Goal: Task Accomplishment & Management: Use online tool/utility

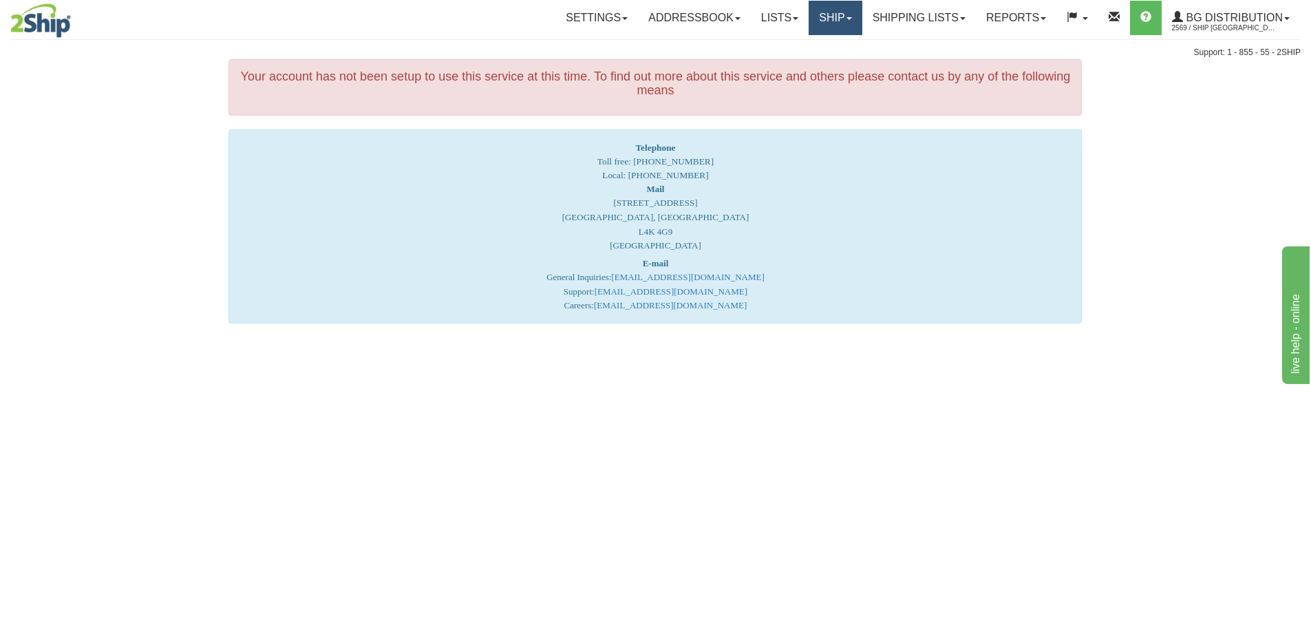
click at [825, 18] on link "Ship" at bounding box center [835, 18] width 53 height 34
click at [815, 51] on link "Ship Screen" at bounding box center [807, 48] width 109 height 18
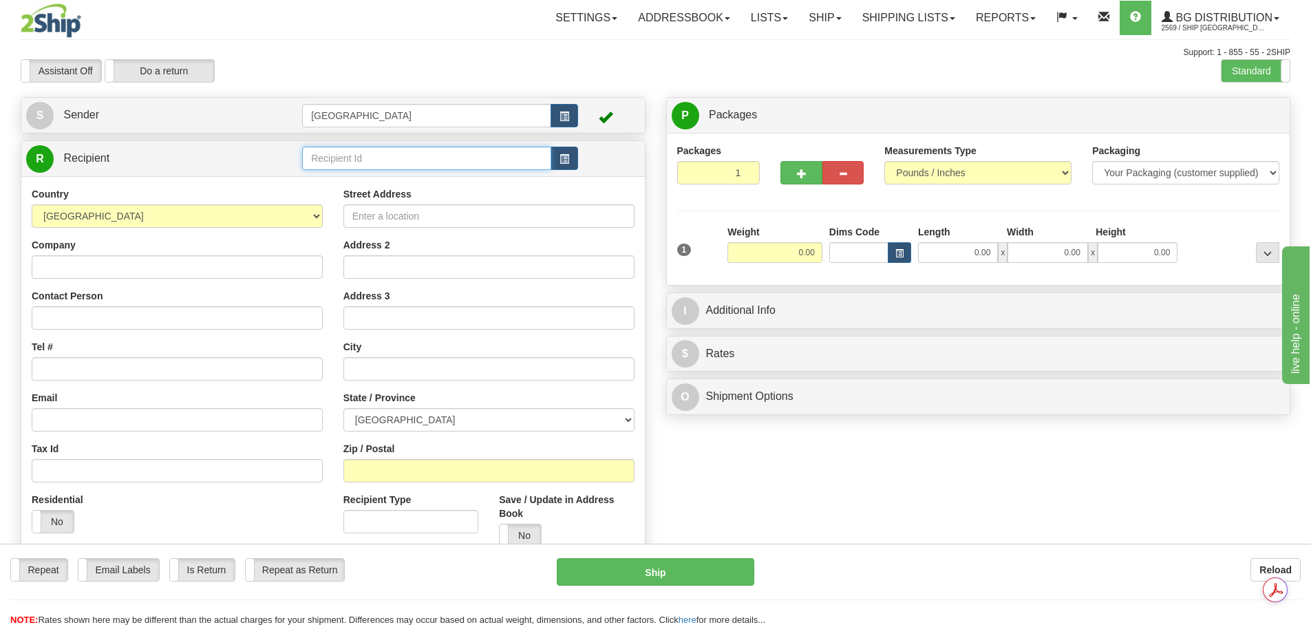
click at [349, 164] on input "text" at bounding box center [426, 158] width 249 height 23
click at [338, 181] on div "53006" at bounding box center [424, 179] width 236 height 15
type input "53006"
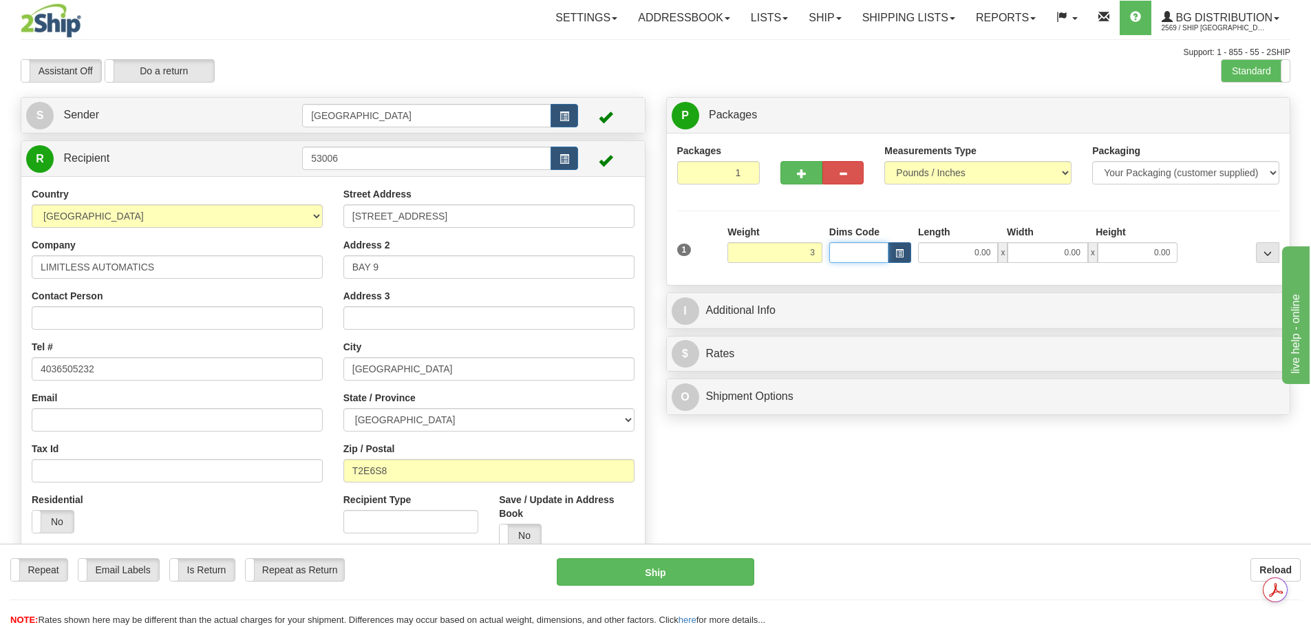
type input "3.00"
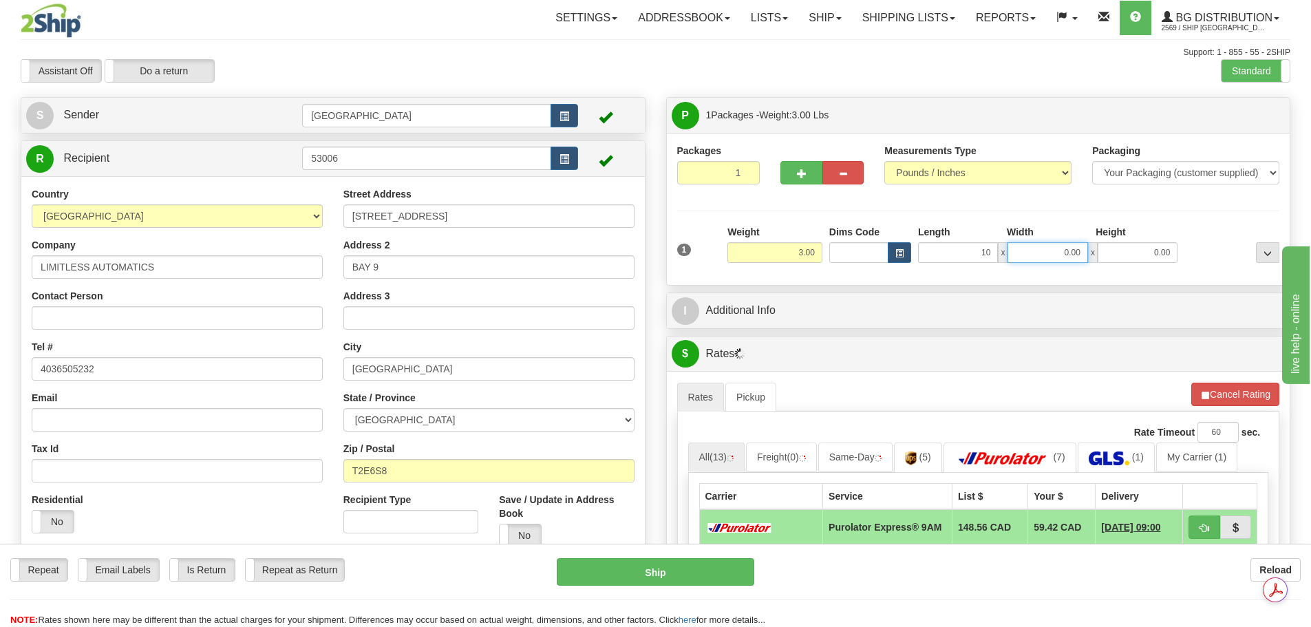
type input "10.00"
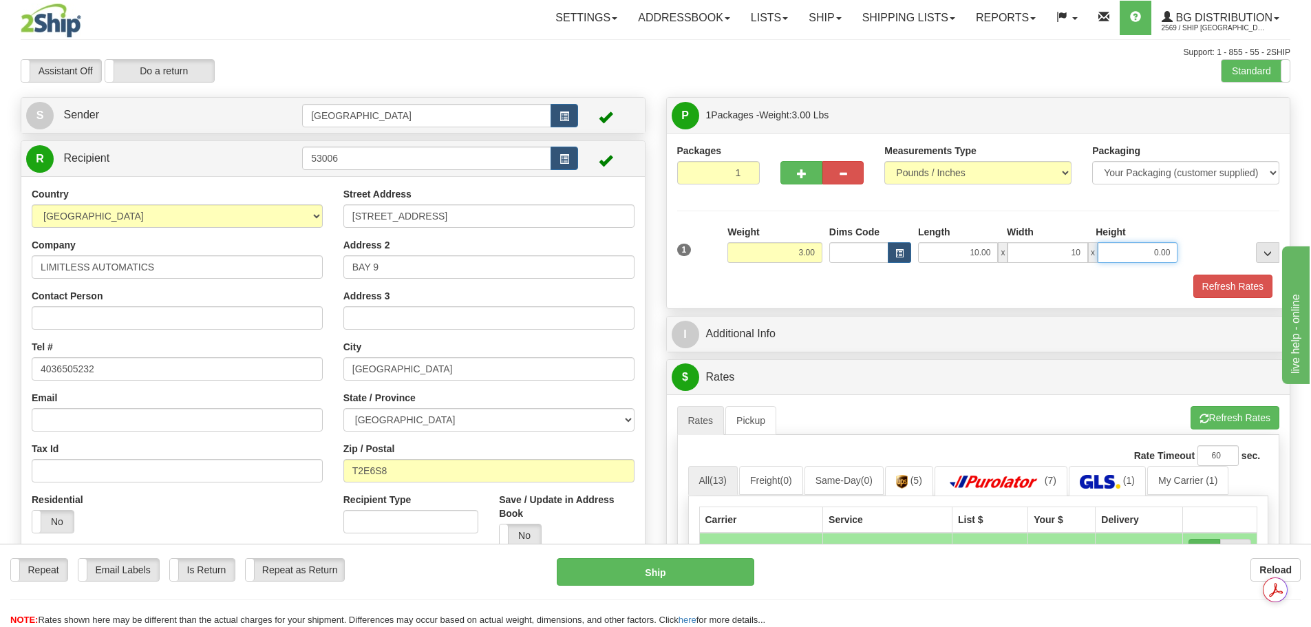
type input "10.00"
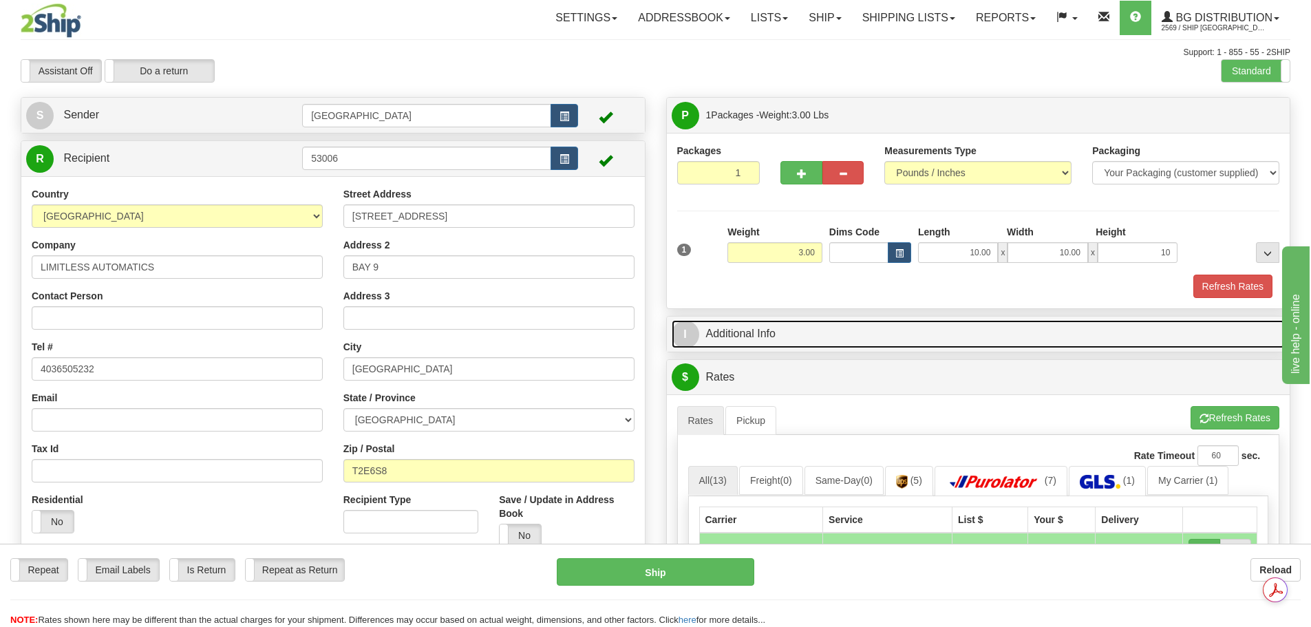
type input "10.00"
click at [751, 336] on link "I Additional Info" at bounding box center [979, 334] width 614 height 28
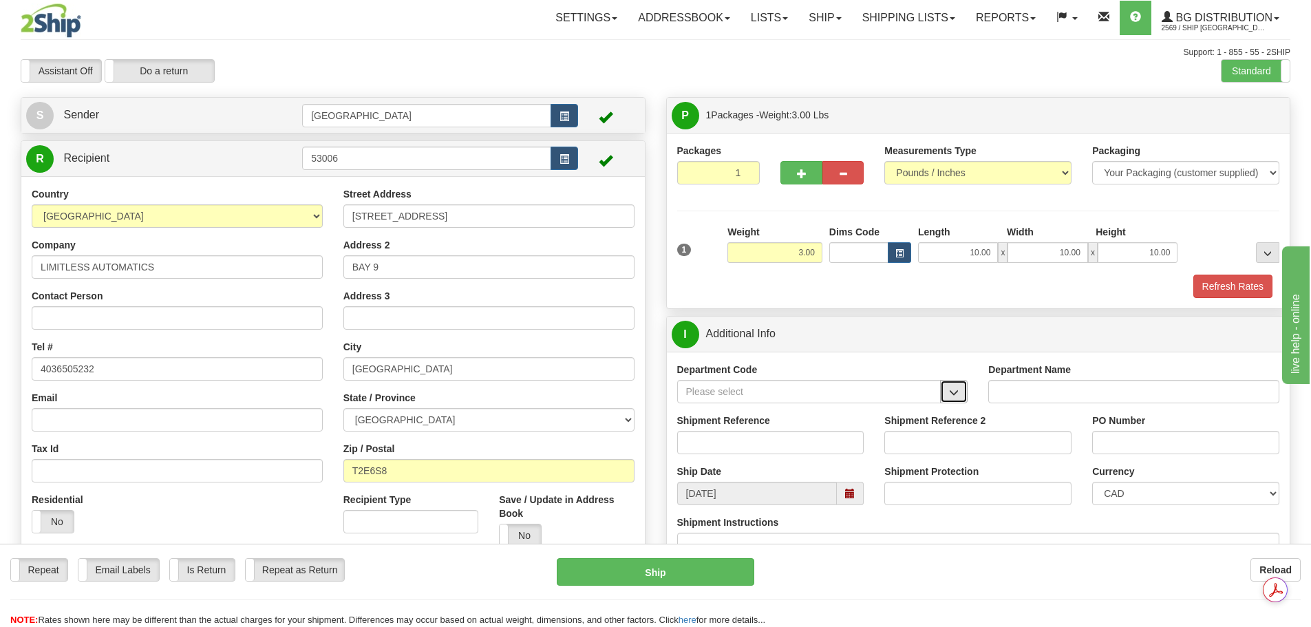
click at [963, 399] on button "button" at bounding box center [954, 391] width 28 height 23
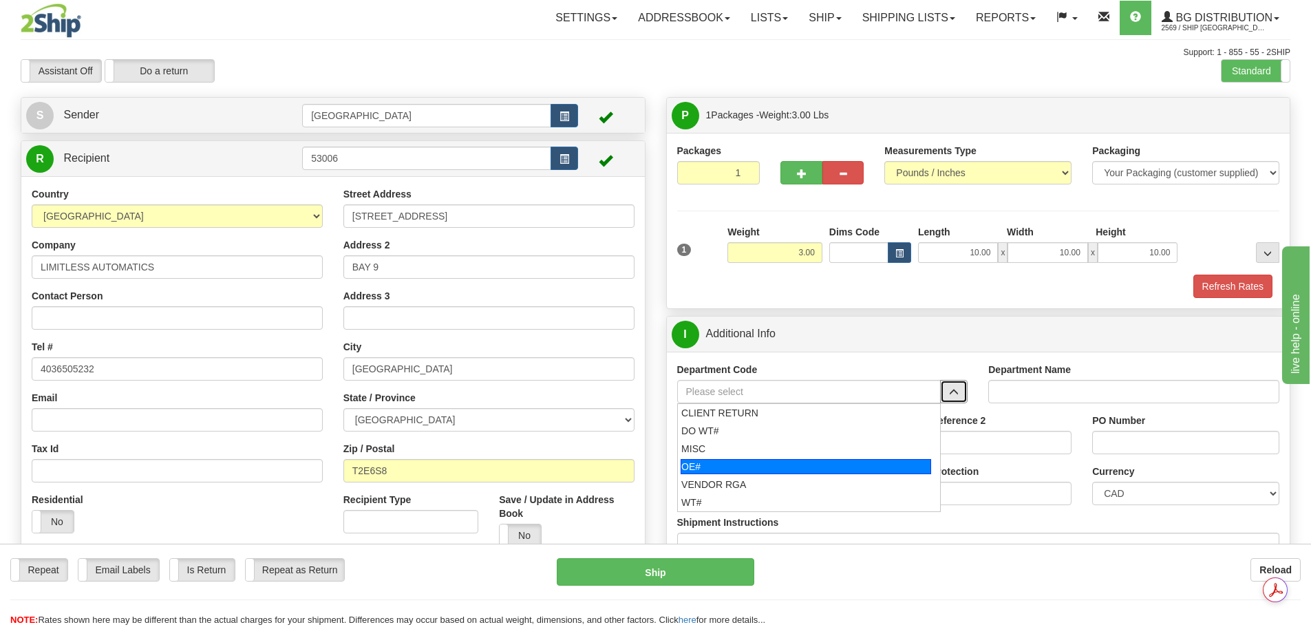
click at [897, 460] on div "OE#" at bounding box center [806, 466] width 250 height 15
type input "OE#"
type input "ORDERS"
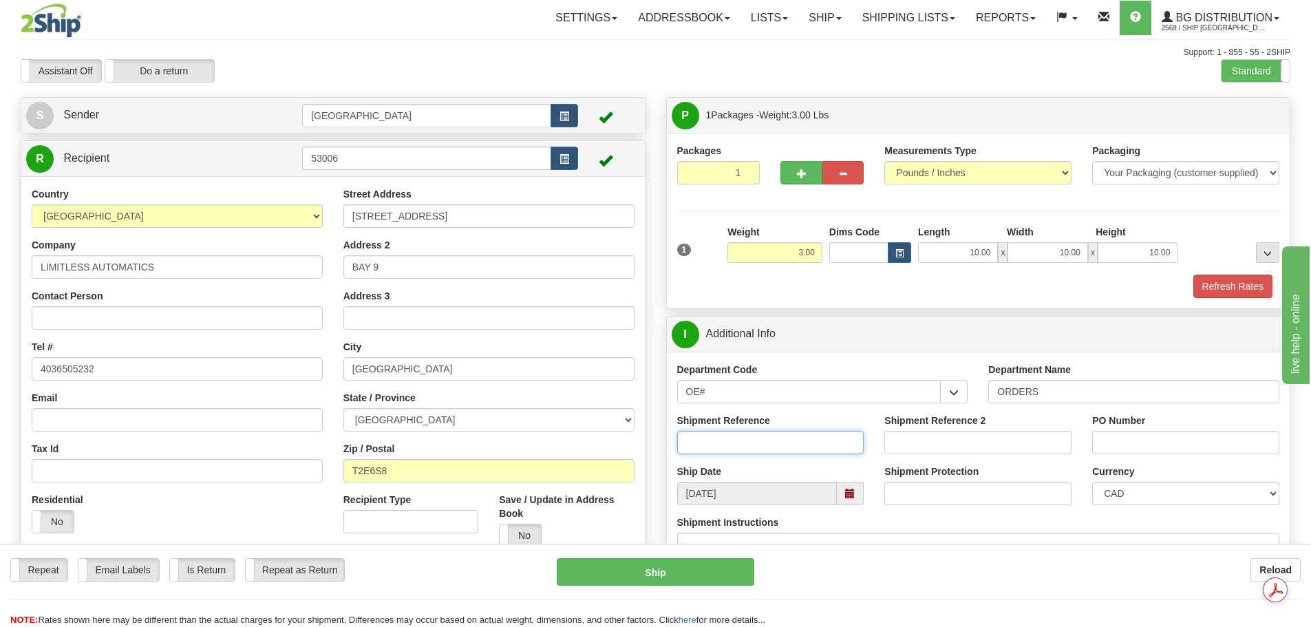
click at [824, 453] on input "Shipment Reference" at bounding box center [770, 442] width 187 height 23
type input "90038868-00"
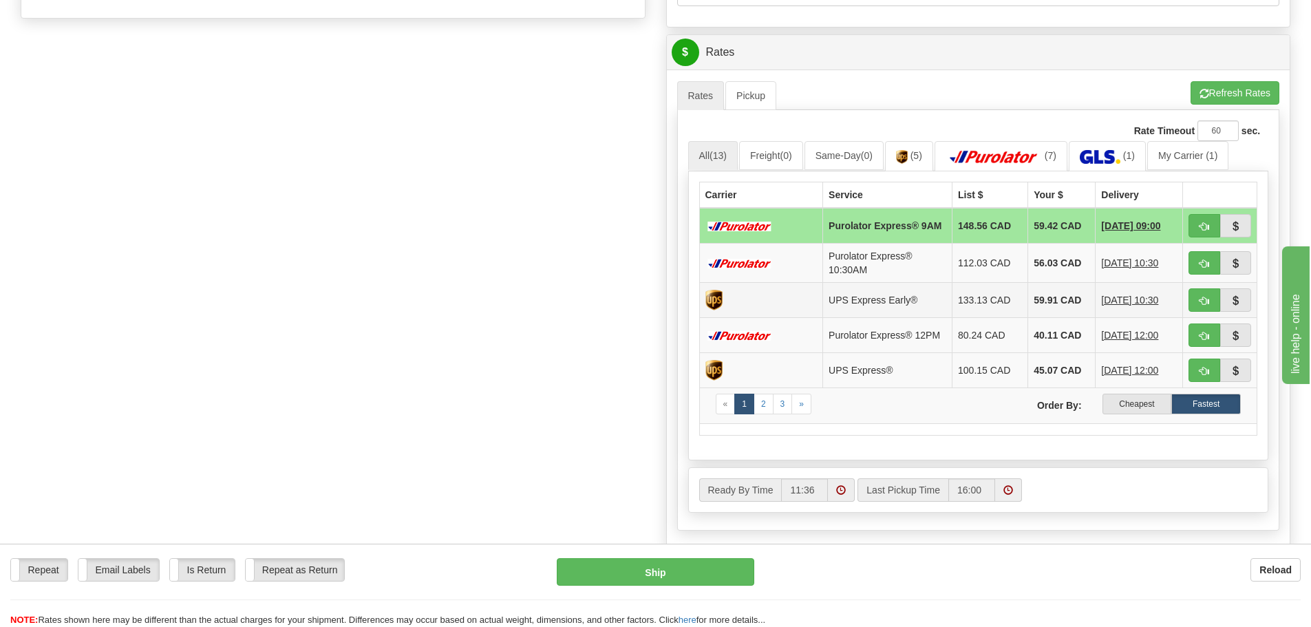
scroll to position [551, 0]
type input "1029"
click at [1111, 411] on label "Cheapest" at bounding box center [1137, 403] width 70 height 21
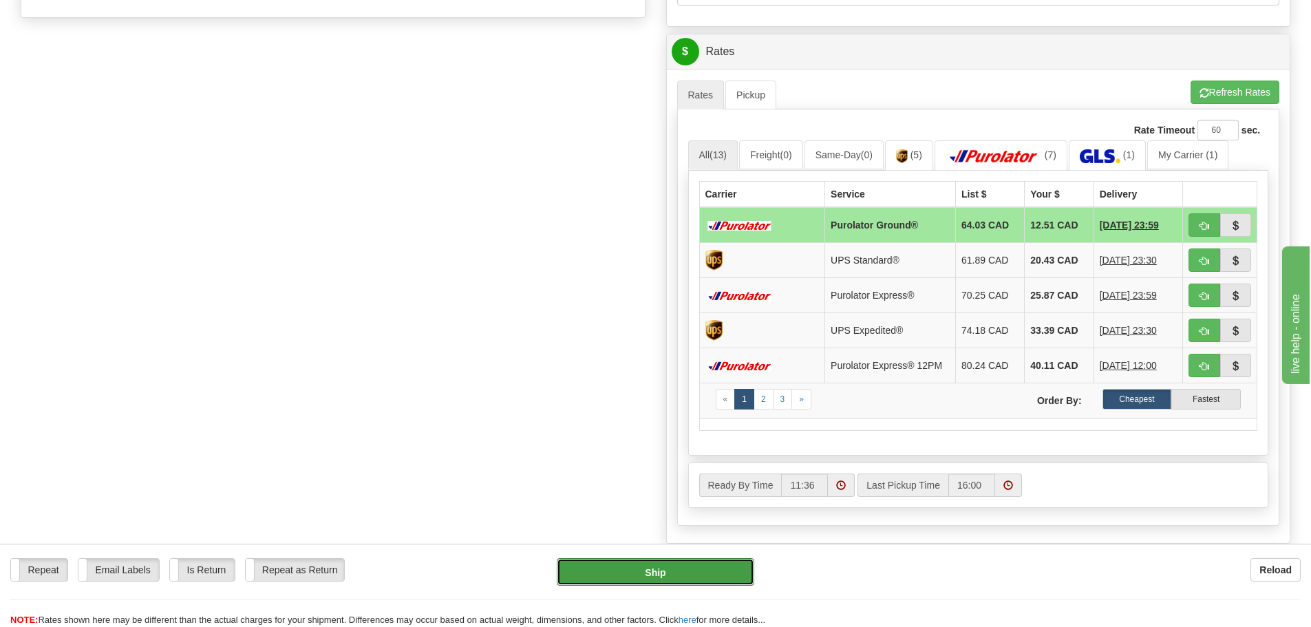
click at [652, 575] on button "Ship" at bounding box center [655, 572] width 197 height 28
type input "260"
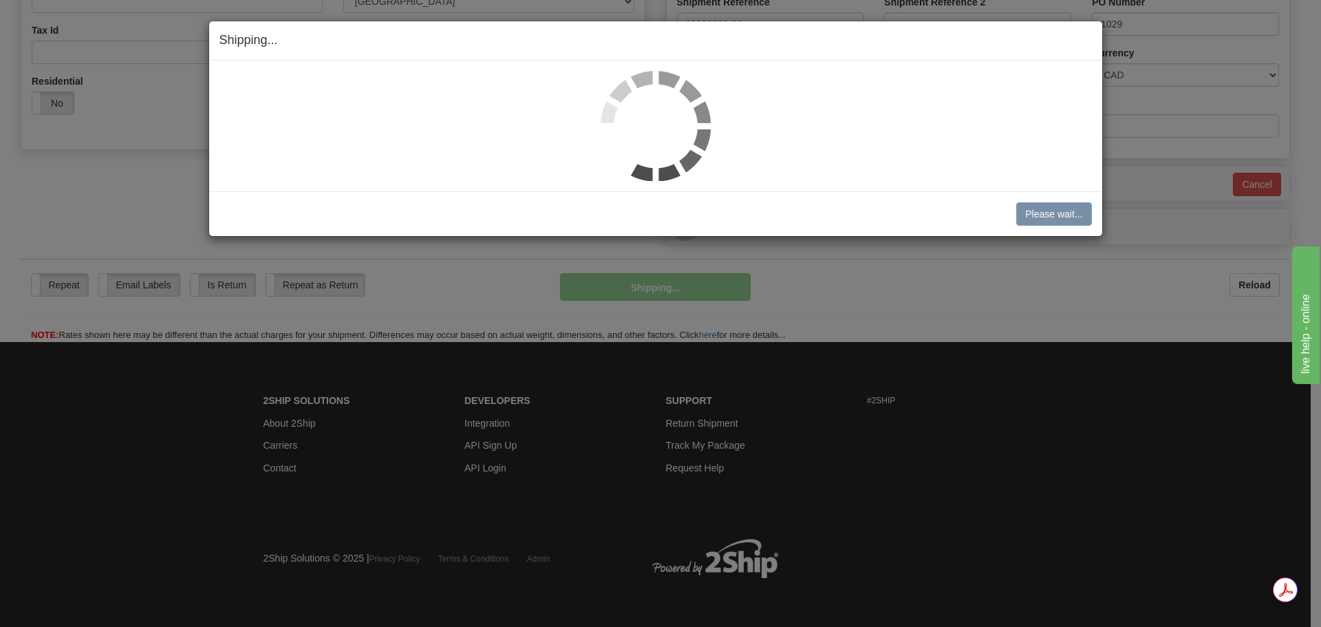
scroll to position [419, 0]
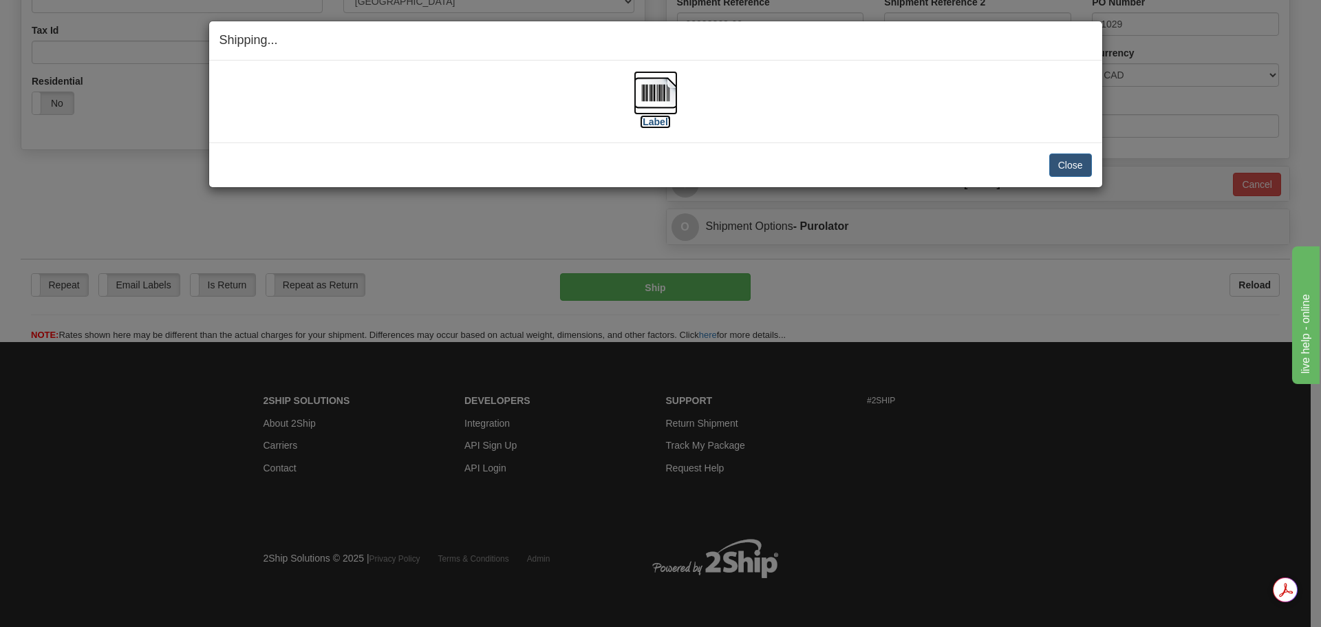
click at [652, 83] on img at bounding box center [656, 93] width 44 height 44
click at [1072, 165] on button "Close" at bounding box center [1070, 164] width 43 height 23
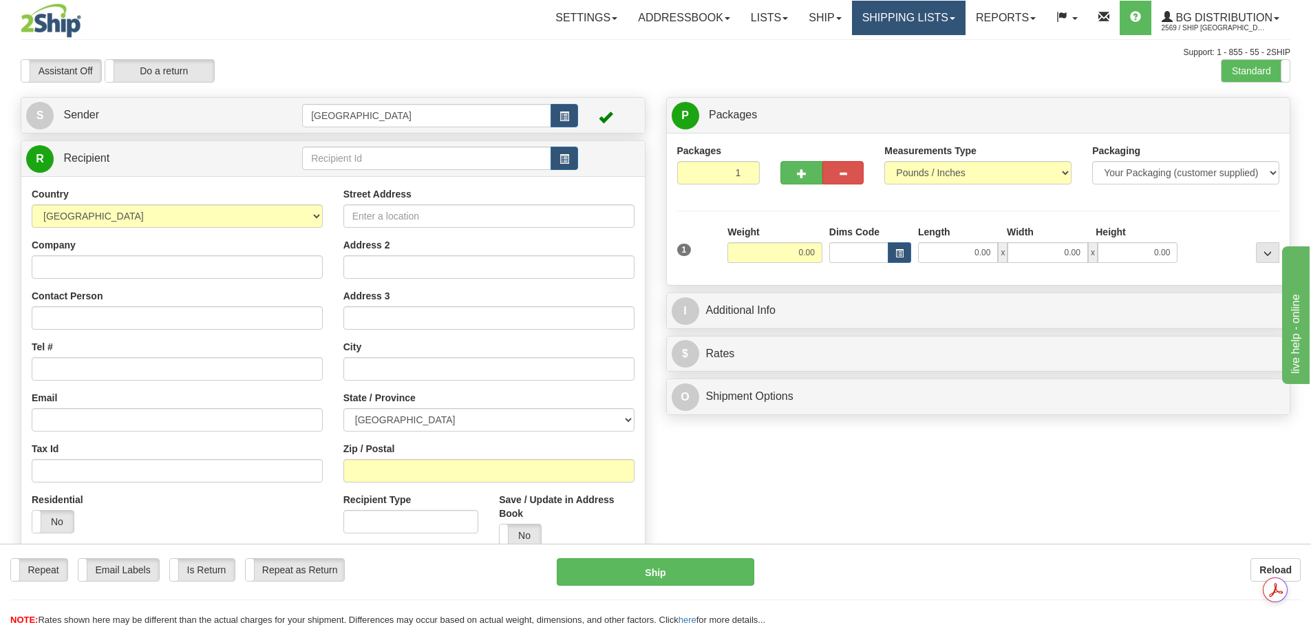
click at [894, 19] on link "Shipping lists" at bounding box center [909, 18] width 114 height 34
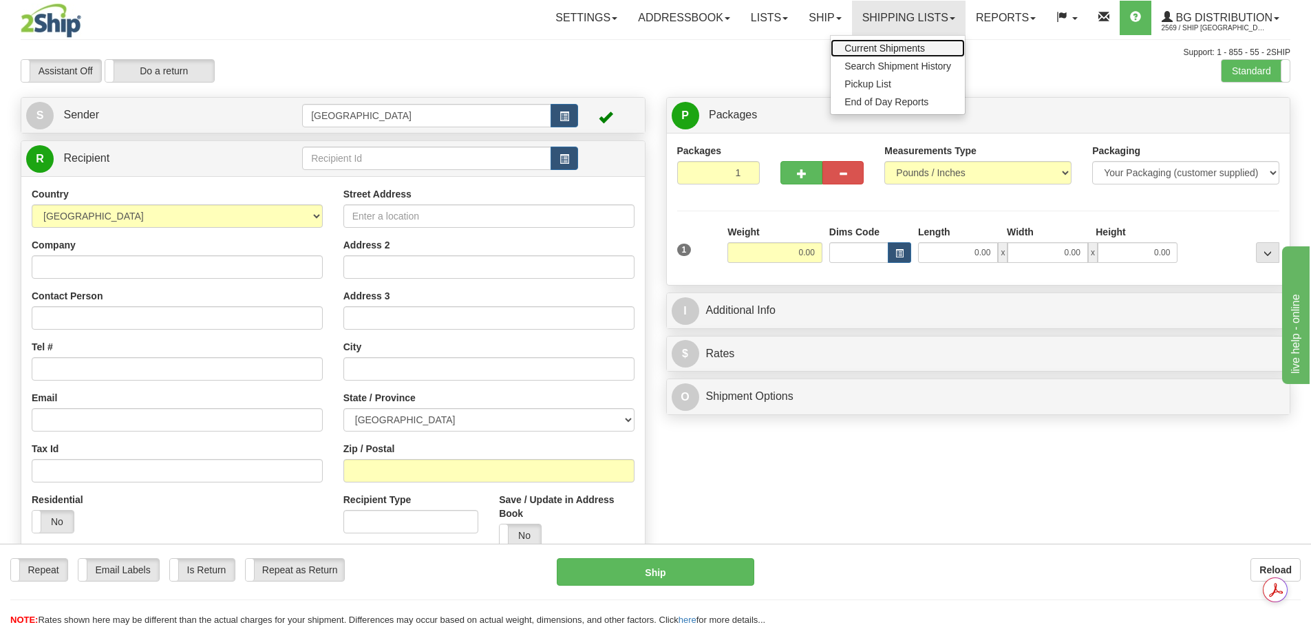
click at [880, 41] on link "Current Shipments" at bounding box center [898, 48] width 134 height 18
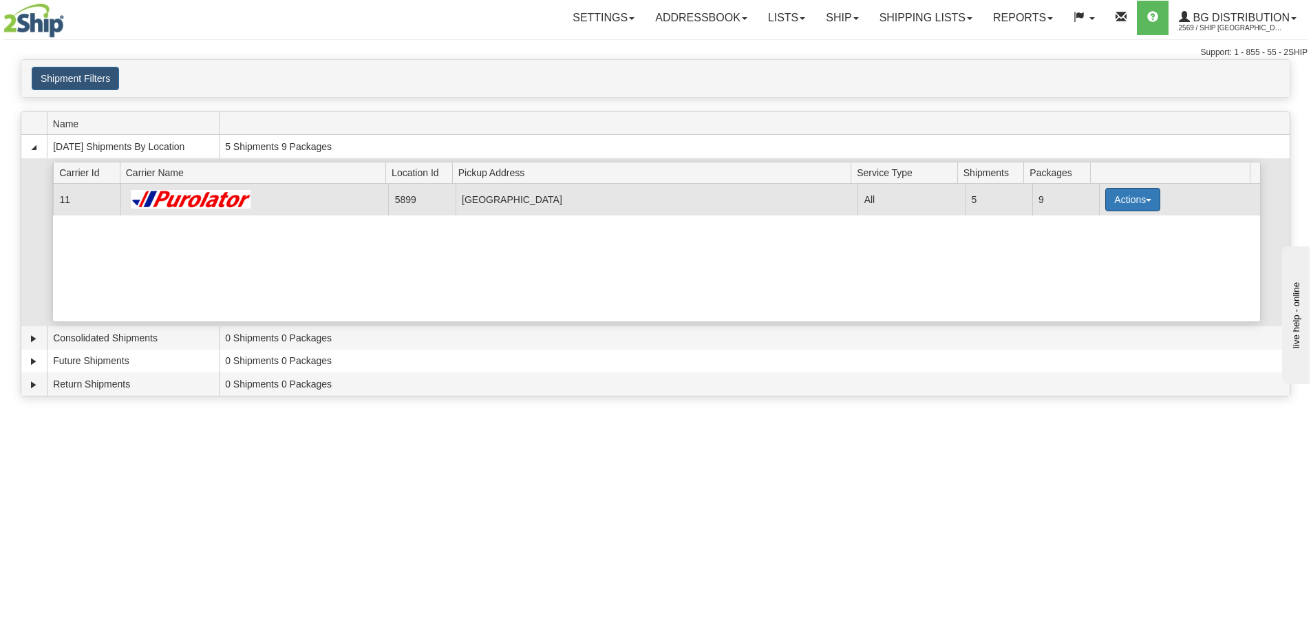
click at [1129, 196] on button "Actions" at bounding box center [1132, 199] width 55 height 23
click at [1068, 230] on span "Details" at bounding box center [1081, 225] width 37 height 10
